Goal: Information Seeking & Learning: Learn about a topic

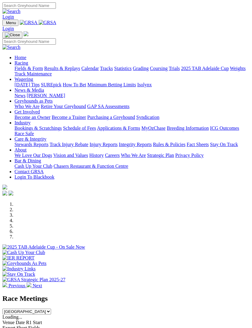
click at [5, 24] on img "Toggle navigation" at bounding box center [5, 24] width 0 height 0
click at [38, 38] on input "Search" at bounding box center [28, 41] width 53 height 6
type input "Bn volcano"
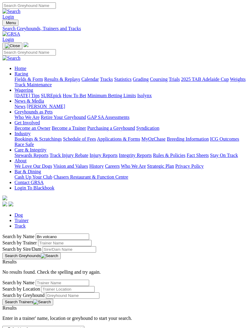
click at [36, 234] on input "Bn volcano" at bounding box center [62, 237] width 53 height 6
type input "Bun volcano"
click at [61, 253] on button "Search Greyhounds" at bounding box center [31, 256] width 58 height 7
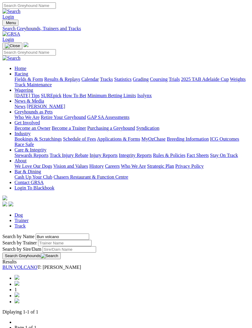
click at [25, 265] on link "BUN VOLCANO" at bounding box center [19, 267] width 35 height 5
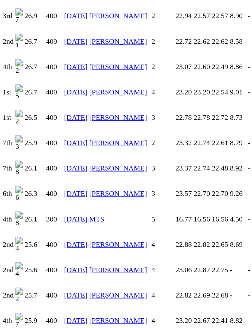
scroll to position [1039, 0]
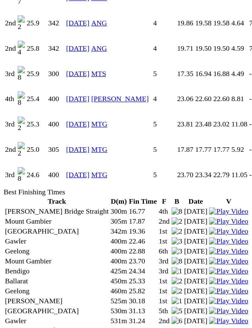
scroll to position [1296, 0]
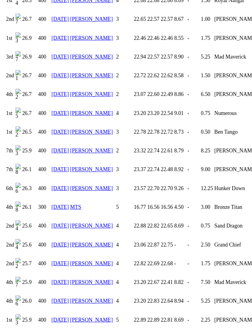
scroll to position [1048, 0]
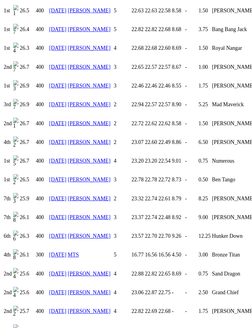
scroll to position [1005, 0]
